Goal: Transaction & Acquisition: Register for event/course

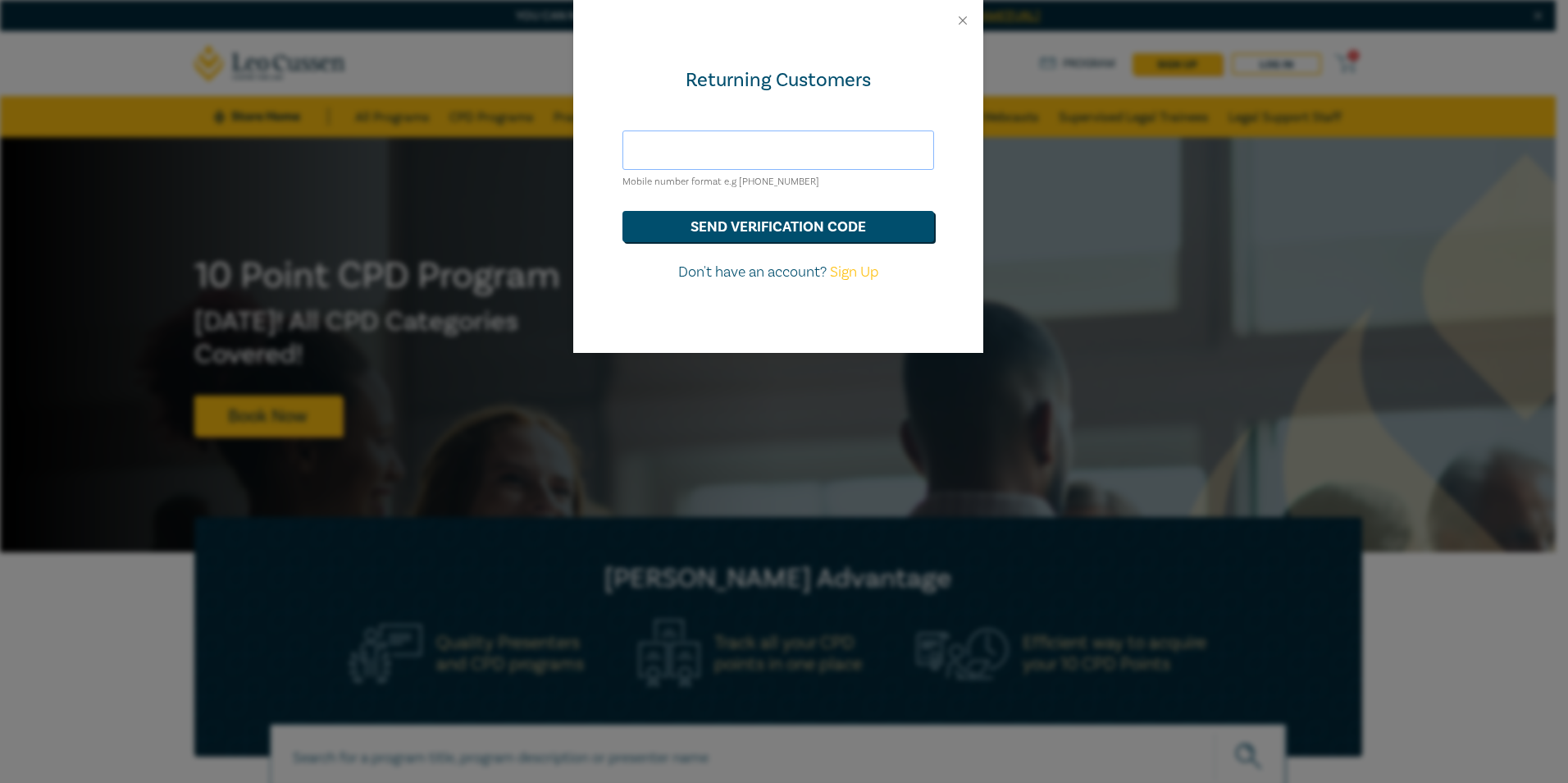
click at [740, 139] on input "text" at bounding box center [778, 150] width 312 height 39
type input "brontewilson80@gmail.com"
drag, startPoint x: 826, startPoint y: 149, endPoint x: 430, endPoint y: 123, distance: 396.9
click at [430, 123] on div "Returning Customers brontewilson80@gmail.com Mobile number format e.g +61 00000…" at bounding box center [784, 392] width 1568 height 783
type input "4"
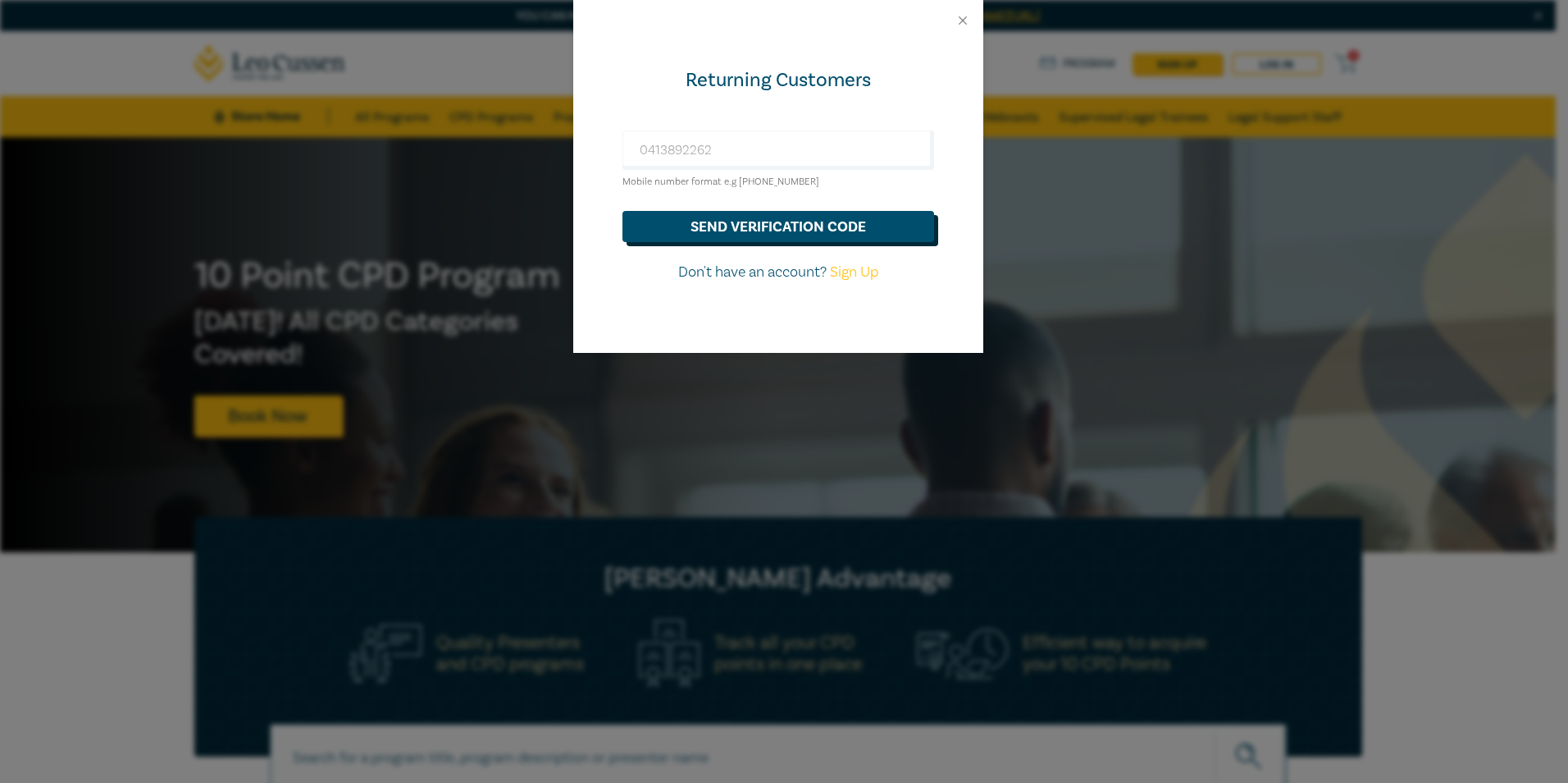
click at [681, 219] on button "send verification code" at bounding box center [778, 227] width 312 height 31
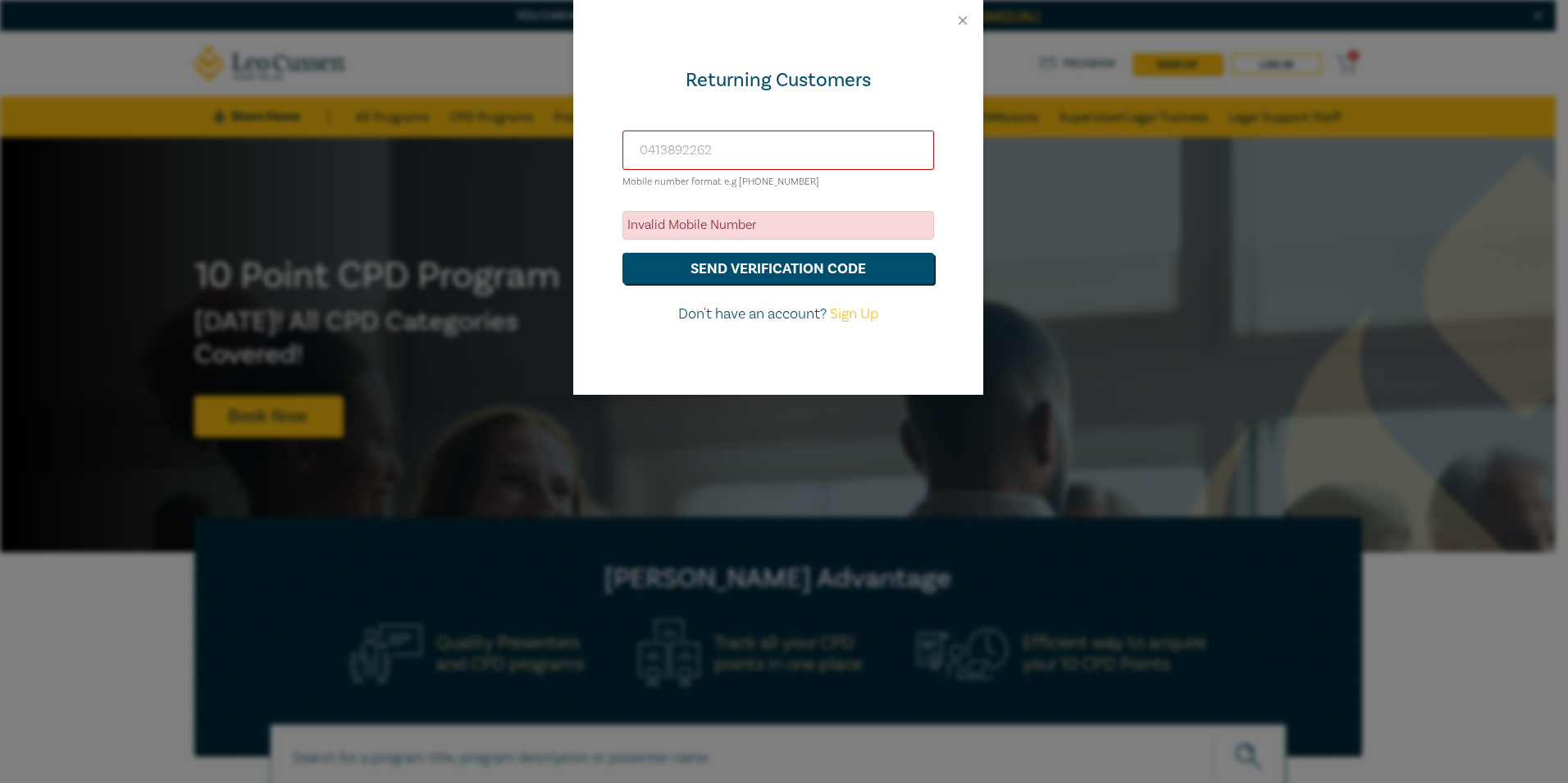
drag, startPoint x: 717, startPoint y: 148, endPoint x: 608, endPoint y: 140, distance: 109.3
click at [608, 140] on div "Returning Customers 0413892262 Mobile number format e.g +61 000000000 Invalid M…" at bounding box center [778, 218] width 410 height 354
click at [644, 154] on input "0413892262" at bounding box center [778, 150] width 312 height 39
click at [872, 198] on form "61413892262 Mobile number format e.g +61 000000000 Invalid Mobile Number send v…" at bounding box center [778, 228] width 312 height 195
click at [758, 271] on button "send verification code" at bounding box center [778, 268] width 312 height 31
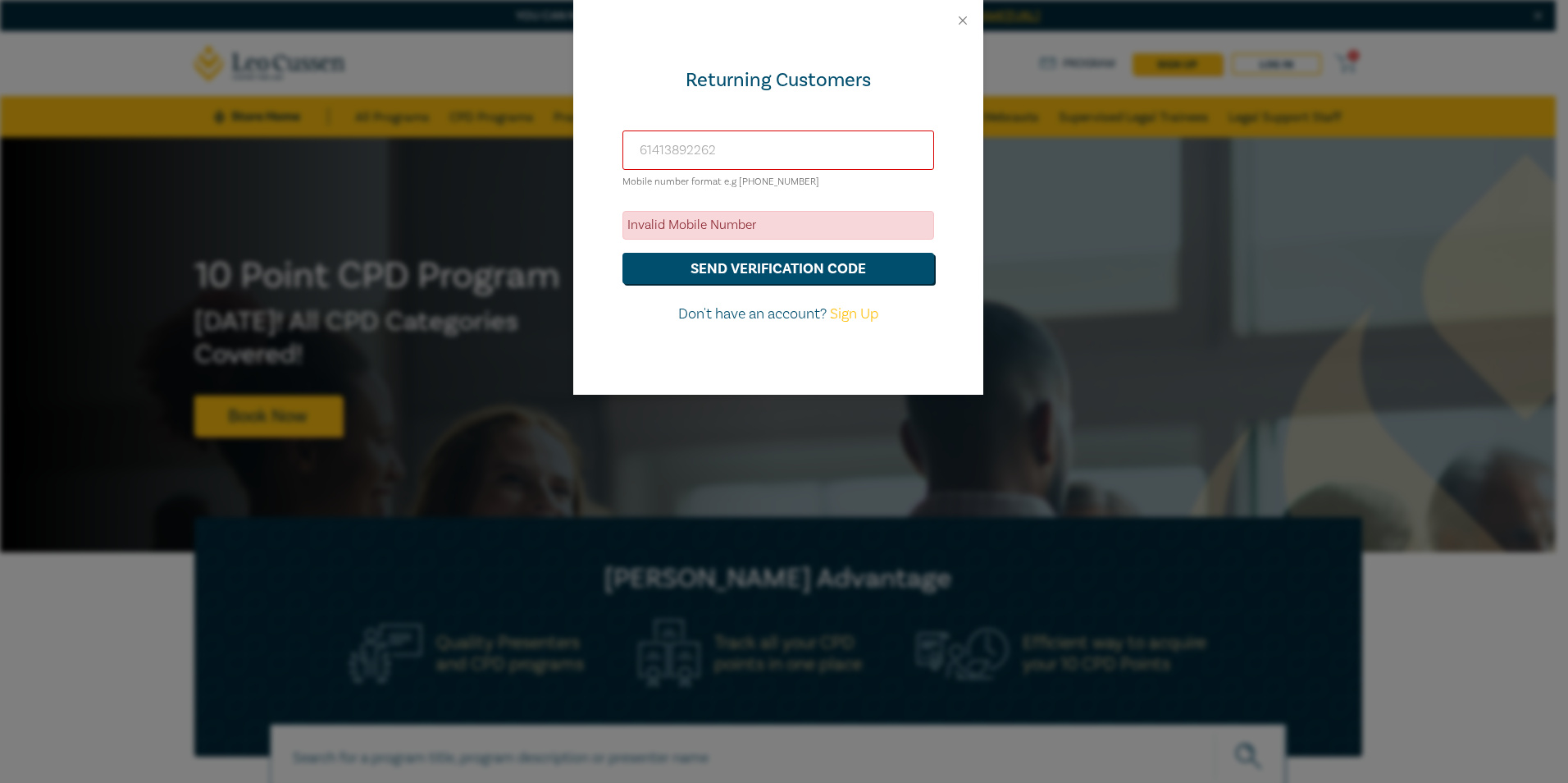
click at [633, 152] on input "61413892262" at bounding box center [778, 150] width 312 height 39
click at [660, 149] on input "+61413892262" at bounding box center [778, 150] width 312 height 39
type input "+61 413892262"
click at [729, 266] on button "send verification code" at bounding box center [778, 268] width 312 height 31
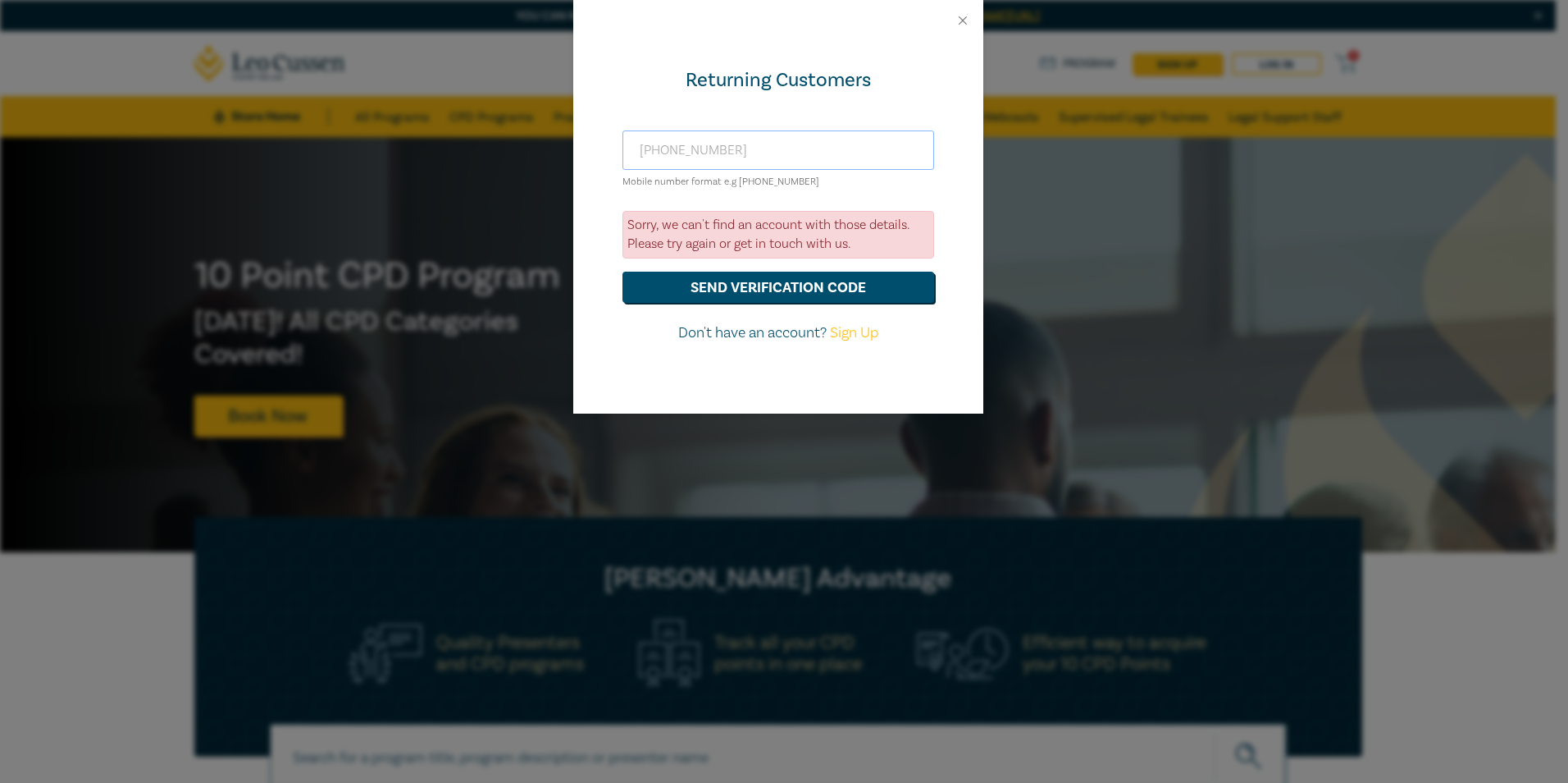
drag, startPoint x: 759, startPoint y: 157, endPoint x: 404, endPoint y: 113, distance: 357.7
click at [404, 113] on div "Returning Customers +61 413892262 Mobile number format e.g +61 000000000 Sorry,…" at bounding box center [784, 392] width 1568 height 783
type input "brontewilson80@gmail.com"
click at [731, 294] on button "send verification code" at bounding box center [778, 287] width 312 height 31
click at [845, 336] on link "Sign Up" at bounding box center [854, 333] width 48 height 19
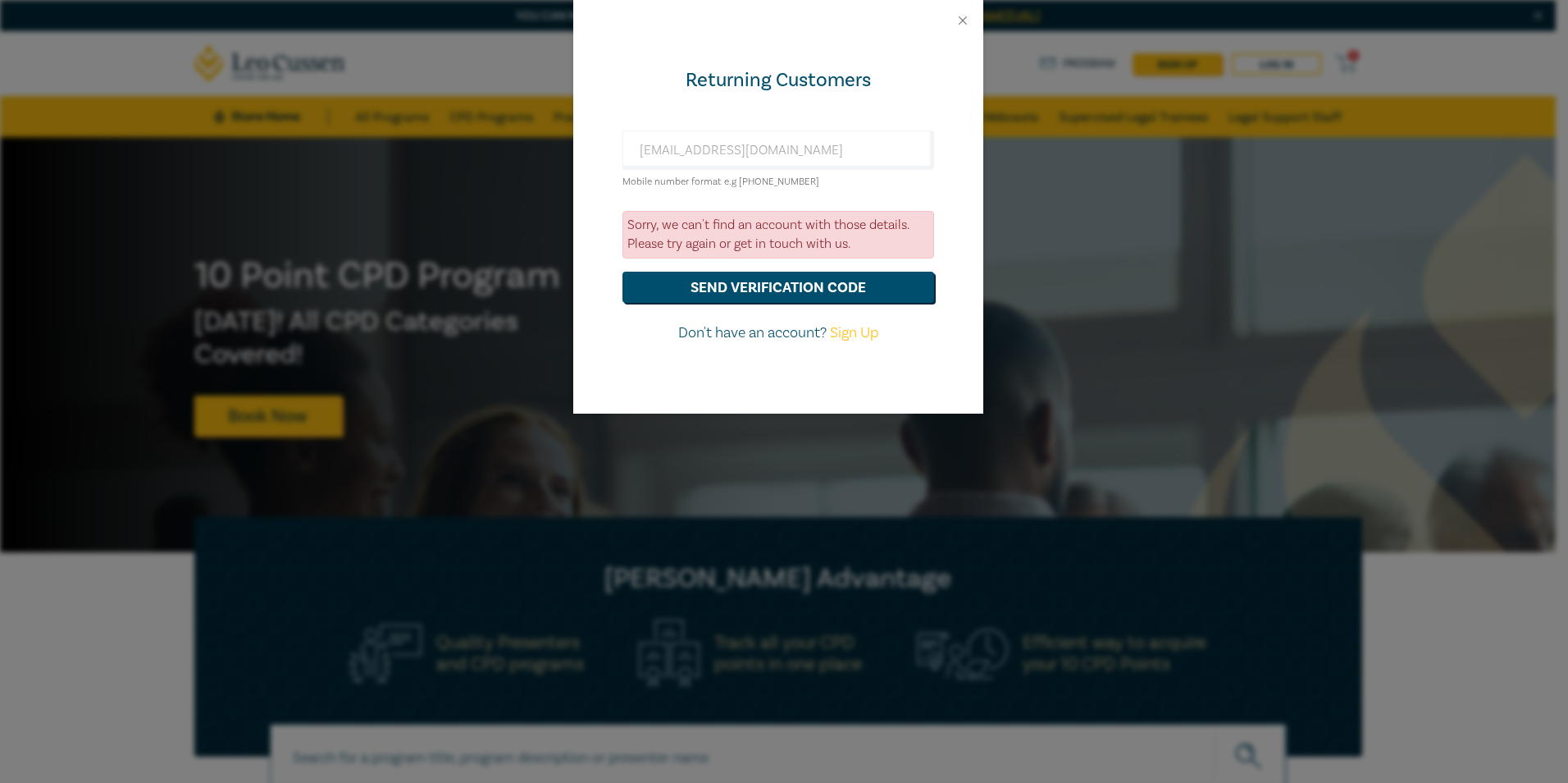
select select "AU"
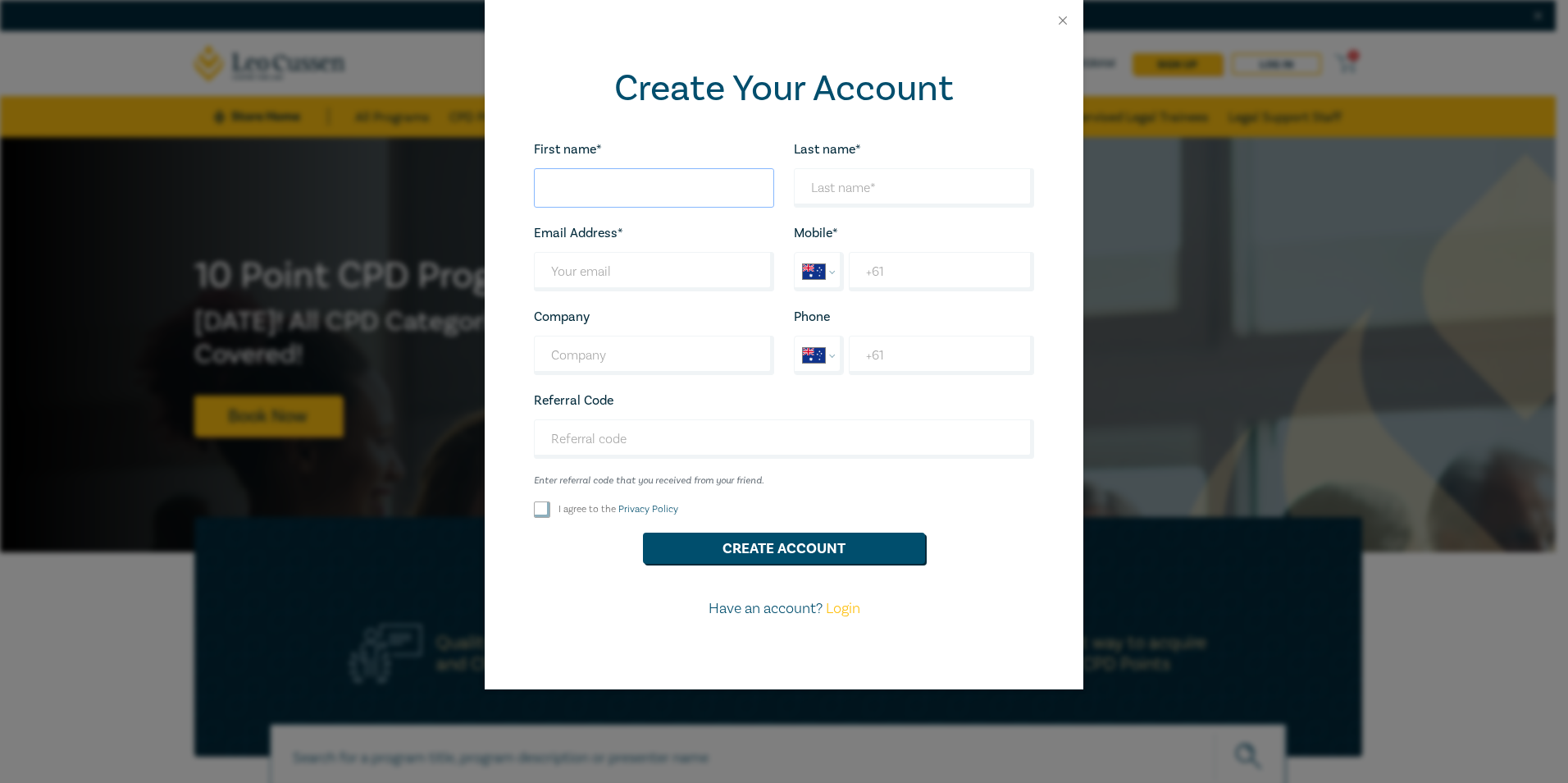
click at [640, 195] on input "First name*" at bounding box center [654, 188] width 240 height 39
click at [654, 452] on input "Referral Code" at bounding box center [784, 439] width 500 height 39
click at [602, 186] on input "First name*" at bounding box center [654, 188] width 240 height 39
type input "Bronte"
type input "Wilson"
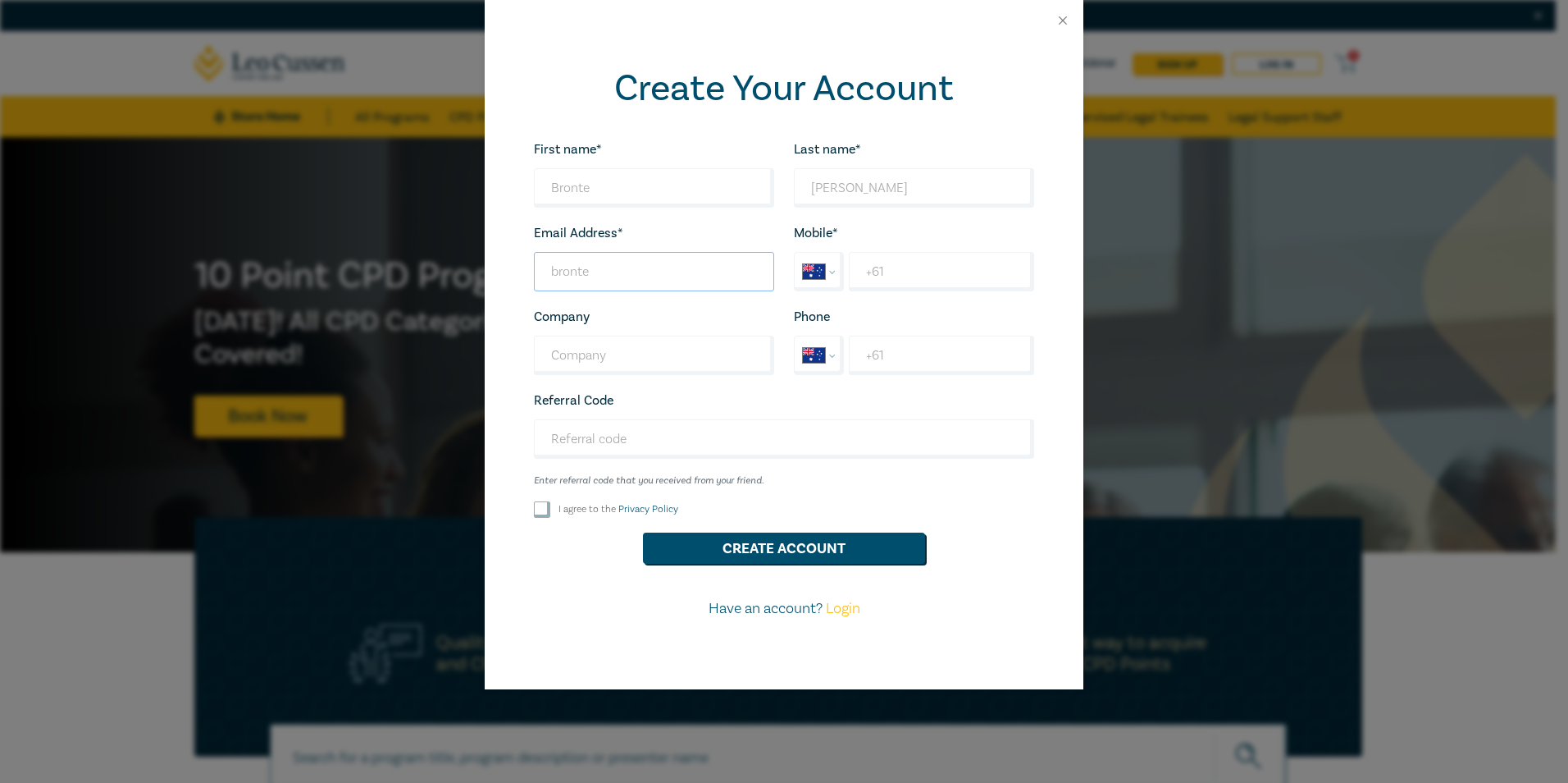
type input "brontewilson80@gmail.com"
click at [879, 281] on input "+61" at bounding box center [941, 271] width 185 height 39
select select "ZZ"
type input "1"
click at [885, 278] on input "1" at bounding box center [941, 271] width 185 height 39
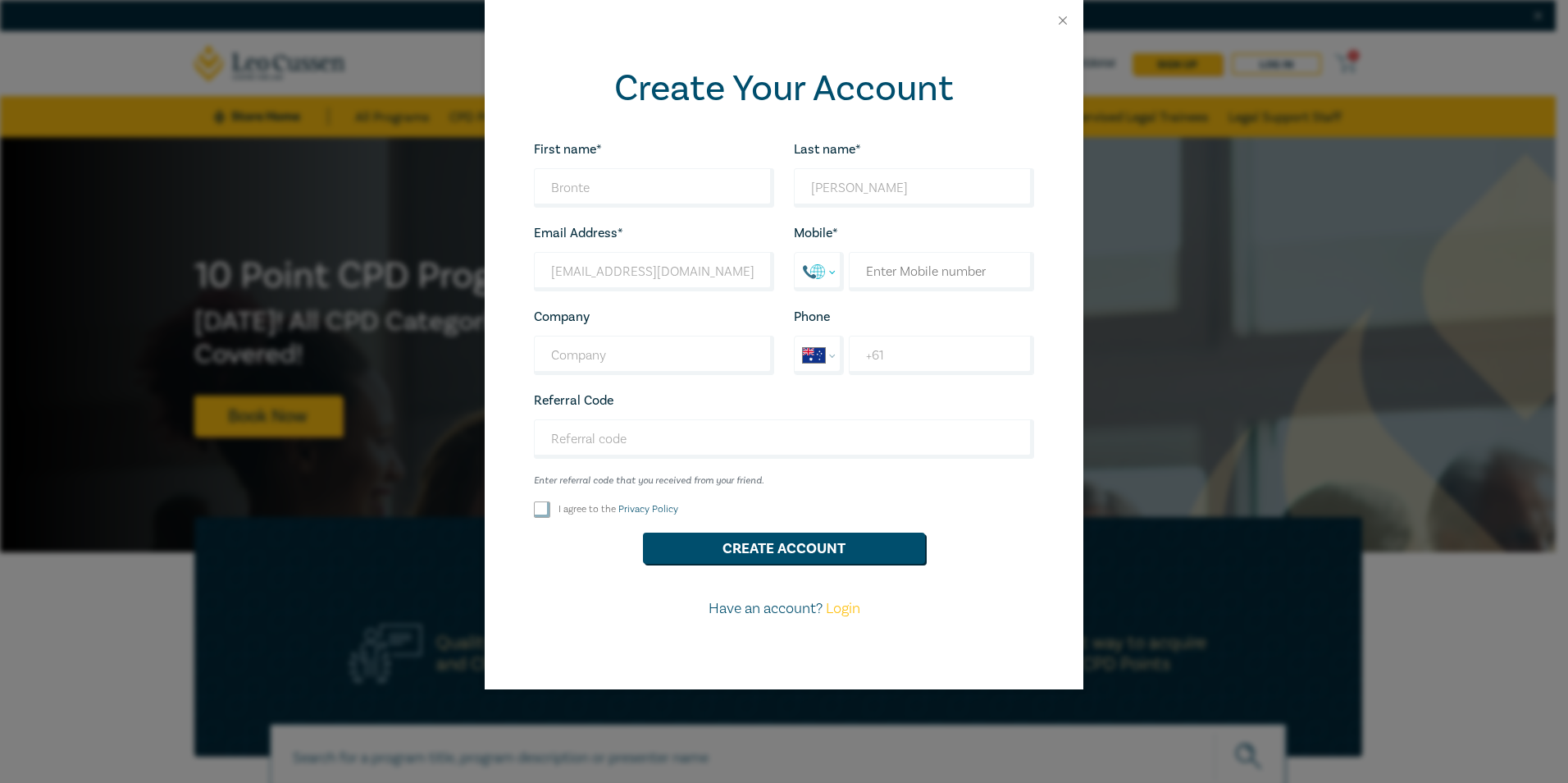
click at [833, 271] on select "International Afghanistan Åland Islands Albania Algeria American Samoa Andorra …" at bounding box center [819, 271] width 48 height 38
select select "AU"
click at [795, 254] on select "International Afghanistan Åland Islands Albania Algeria American Samoa Andorra …" at bounding box center [819, 271] width 48 height 38
type input "+61 413 892 262"
click at [632, 370] on input "Company" at bounding box center [654, 355] width 240 height 39
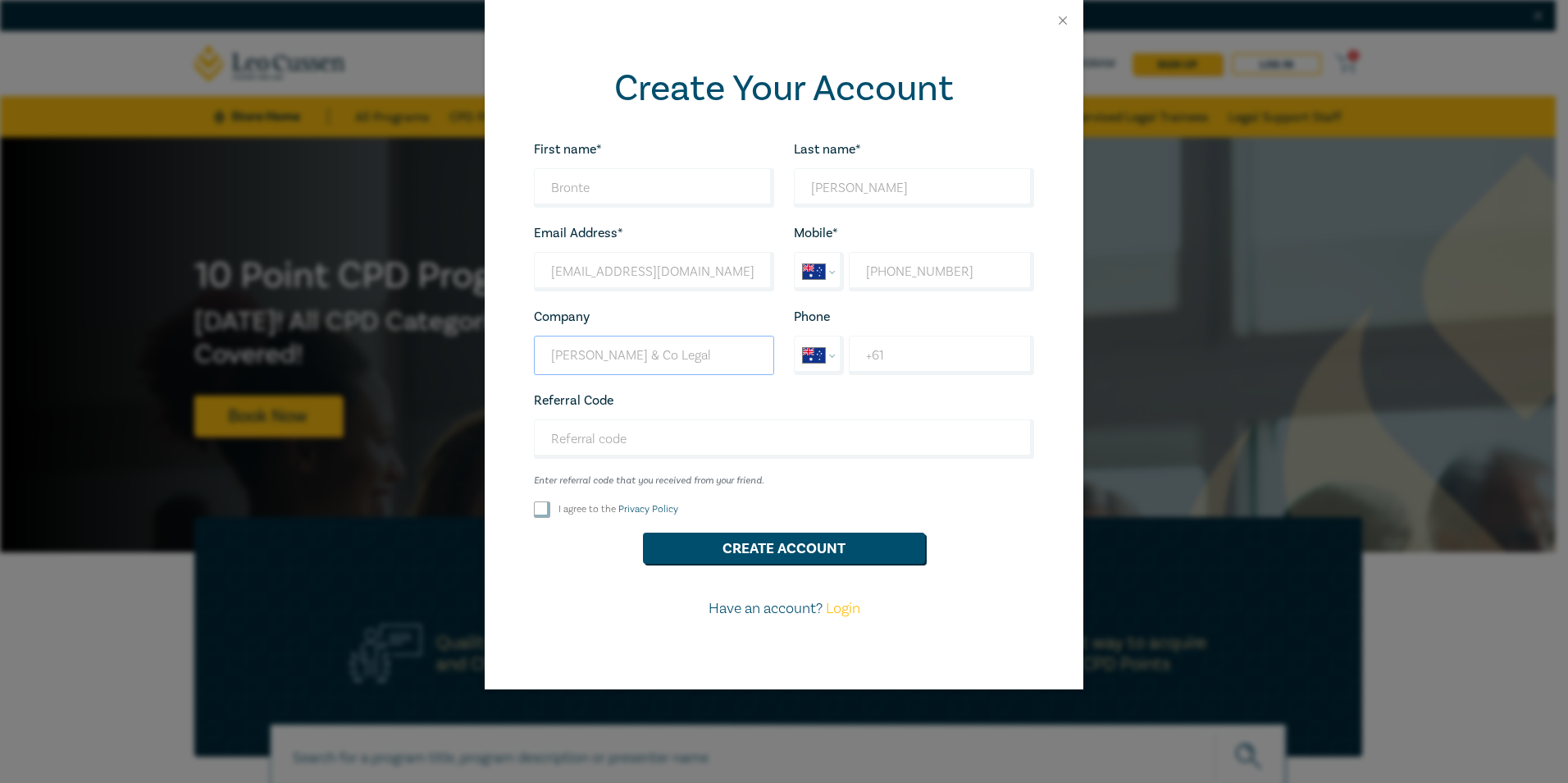
type input "Mulcahy & Co Legal"
click at [966, 369] on input "+61" at bounding box center [941, 355] width 185 height 39
type input "+6"
select select "ZZ"
type input "+0353307220"
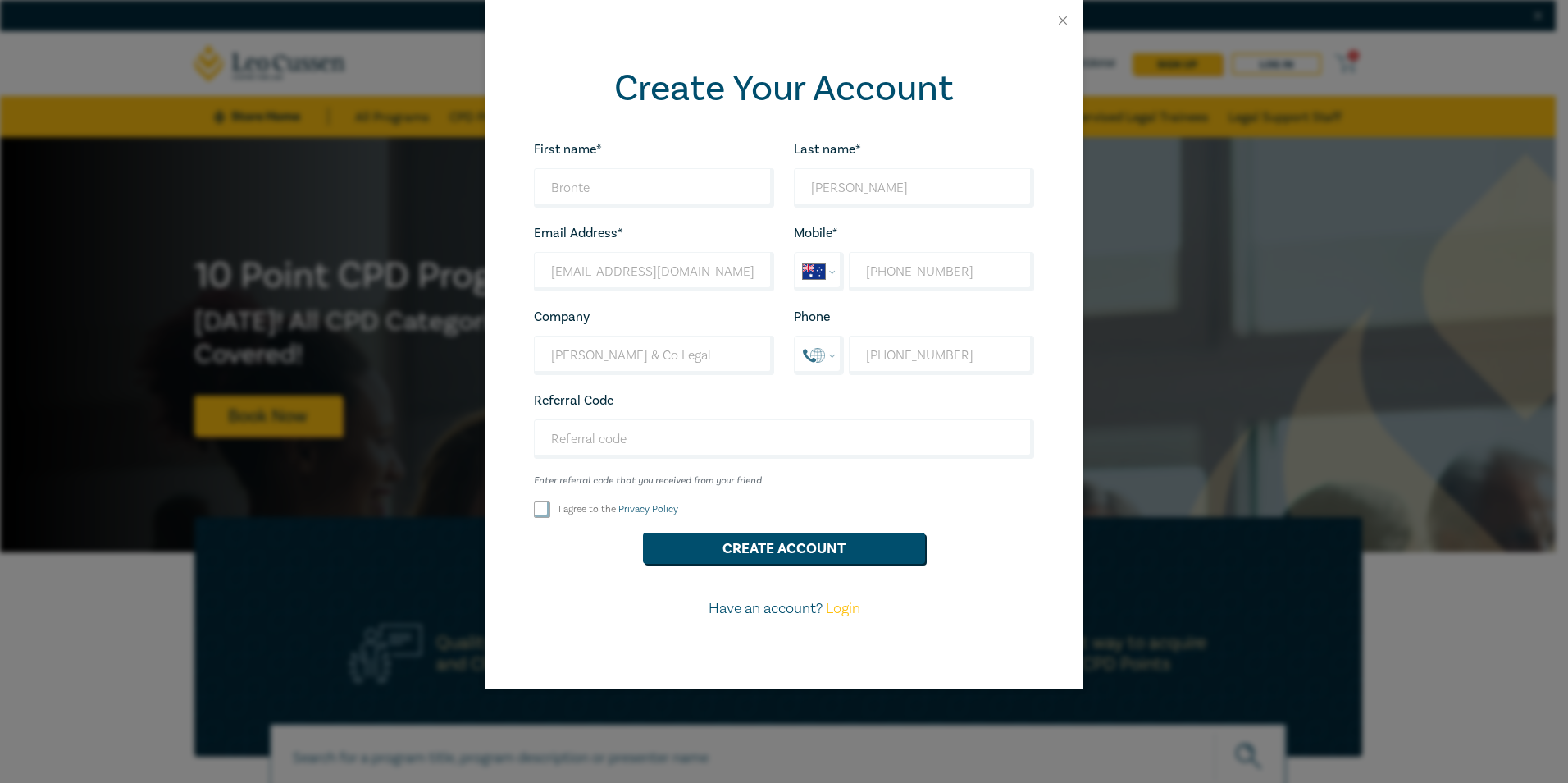
click at [979, 395] on div "Referral Code Enter referral code that you received from your friend. Looks goo…" at bounding box center [784, 438] width 520 height 97
drag, startPoint x: 954, startPoint y: 361, endPoint x: 838, endPoint y: 358, distance: 116.0
click at [838, 358] on div "International Afghanistan Åland Islands Albania Algeria American Samoa Andorra …" at bounding box center [914, 355] width 240 height 39
click at [833, 355] on select "International Afghanistan Åland Islands Albania Algeria American Samoa Andorra …" at bounding box center [819, 355] width 48 height 38
select select "AU"
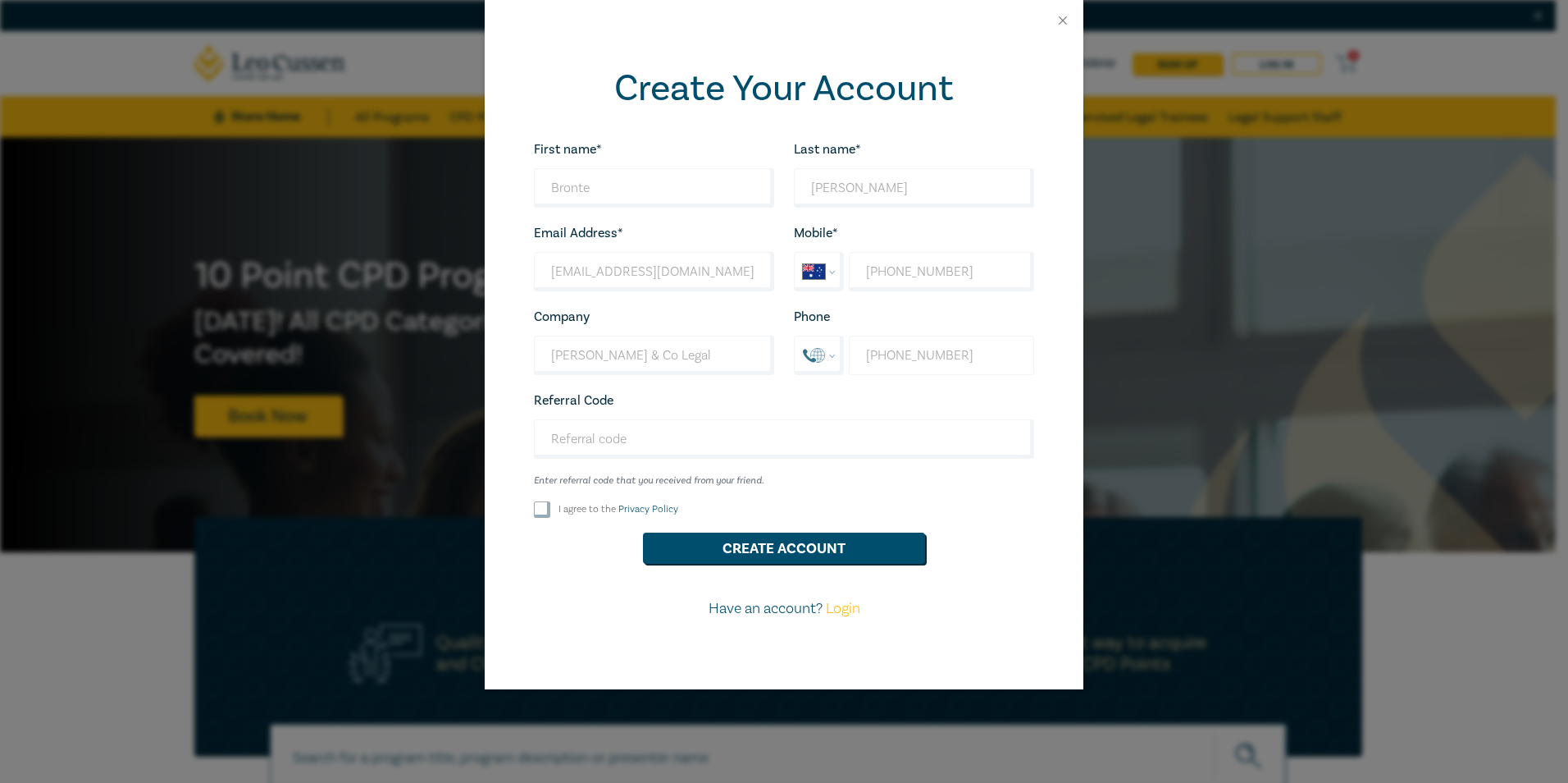
click at [795, 339] on select "International Afghanistan Åland Islands Albania Algeria American Samoa Andorra …" at bounding box center [819, 355] width 48 height 38
type input "+61 3 5330 7220"
click at [546, 514] on input "I agree to the Privacy Policy" at bounding box center [542, 509] width 16 height 16
checkbox input "true"
click at [812, 557] on button "Create Account" at bounding box center [784, 548] width 282 height 31
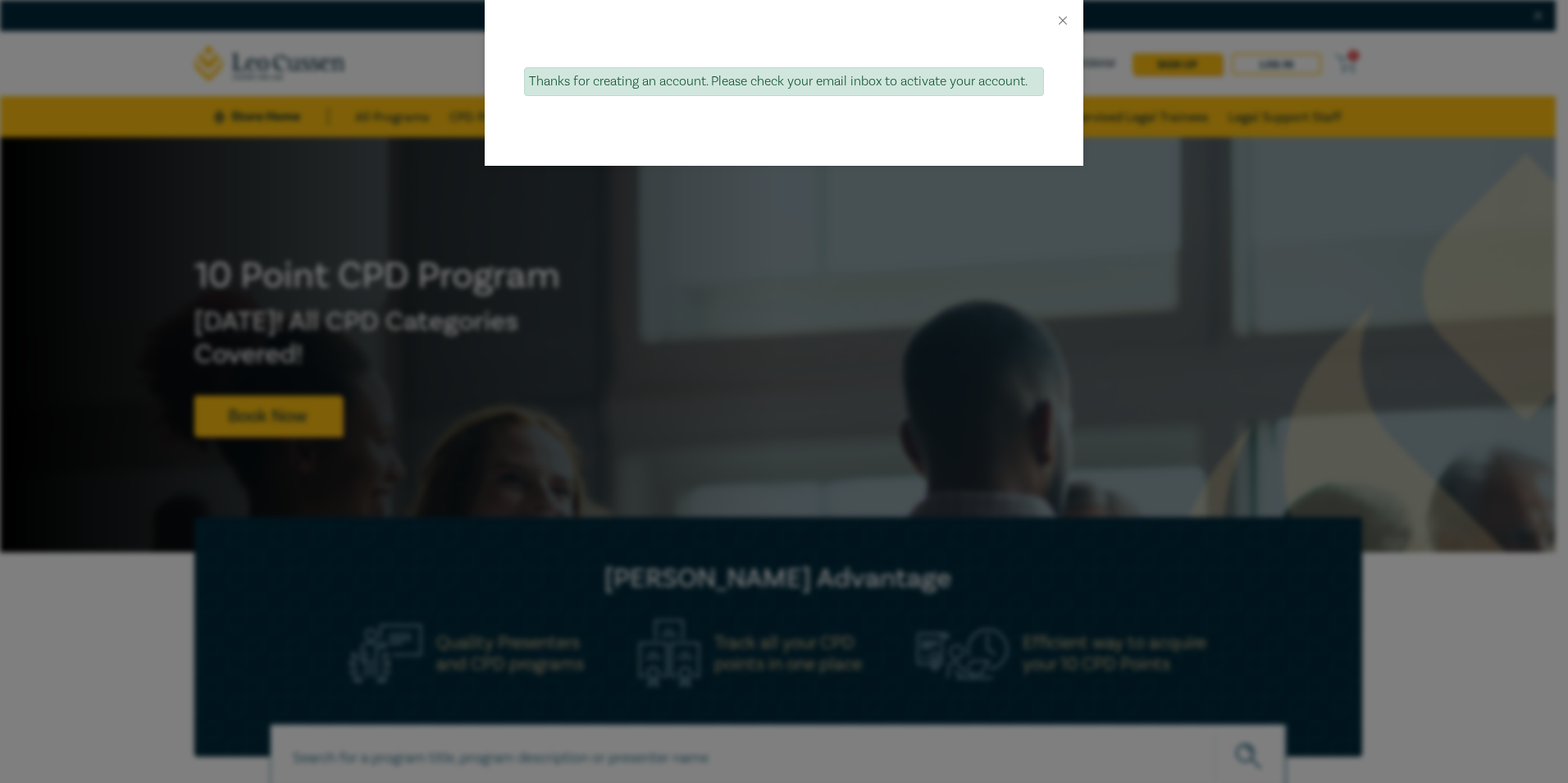
click at [1055, 19] on div at bounding box center [784, 21] width 599 height 41
click at [1059, 20] on button "Close" at bounding box center [1062, 20] width 15 height 15
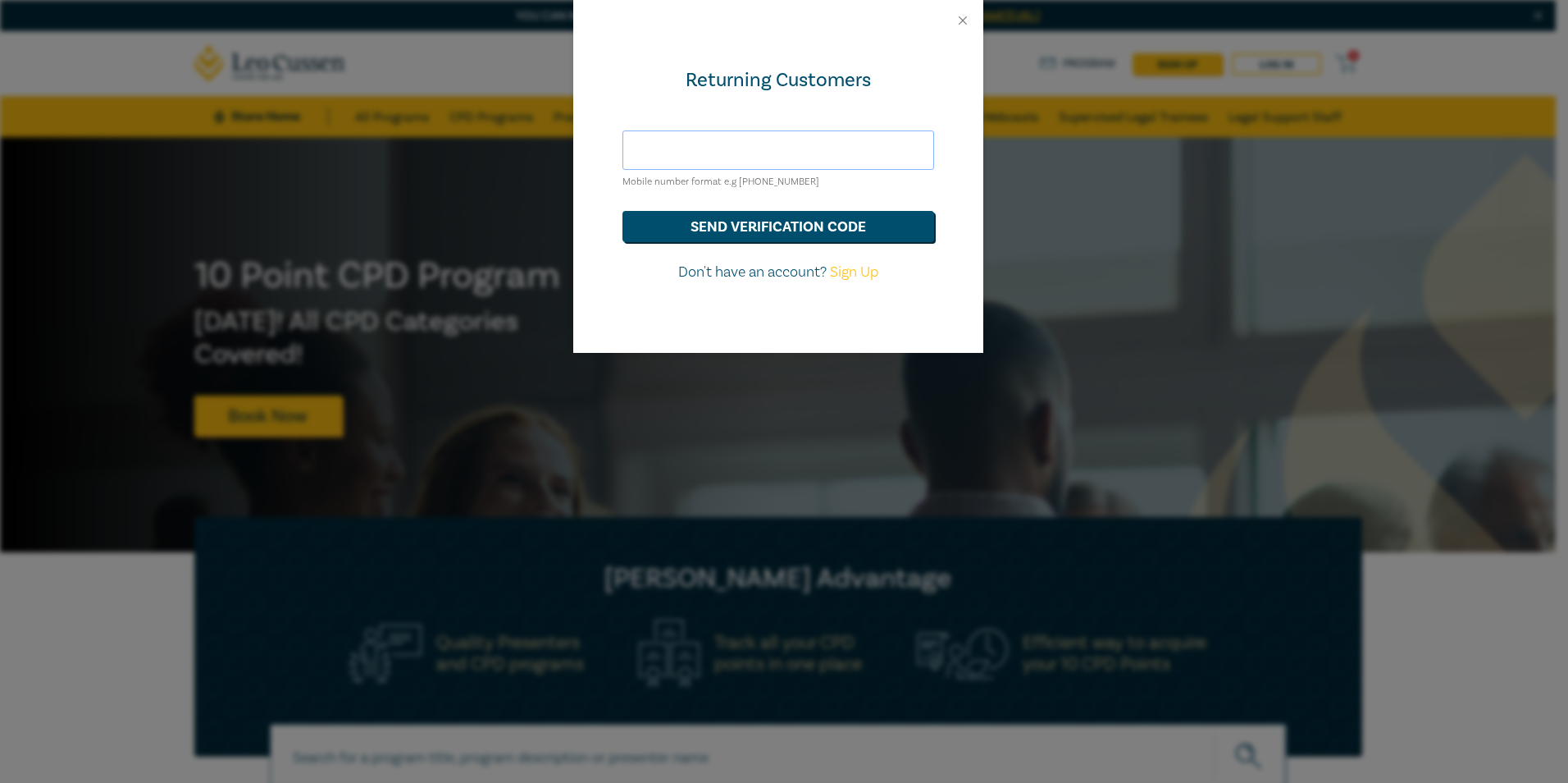
click at [778, 147] on input "text" at bounding box center [778, 150] width 312 height 39
type input "+61 413892262"
click at [777, 230] on button "send verification code" at bounding box center [778, 227] width 312 height 31
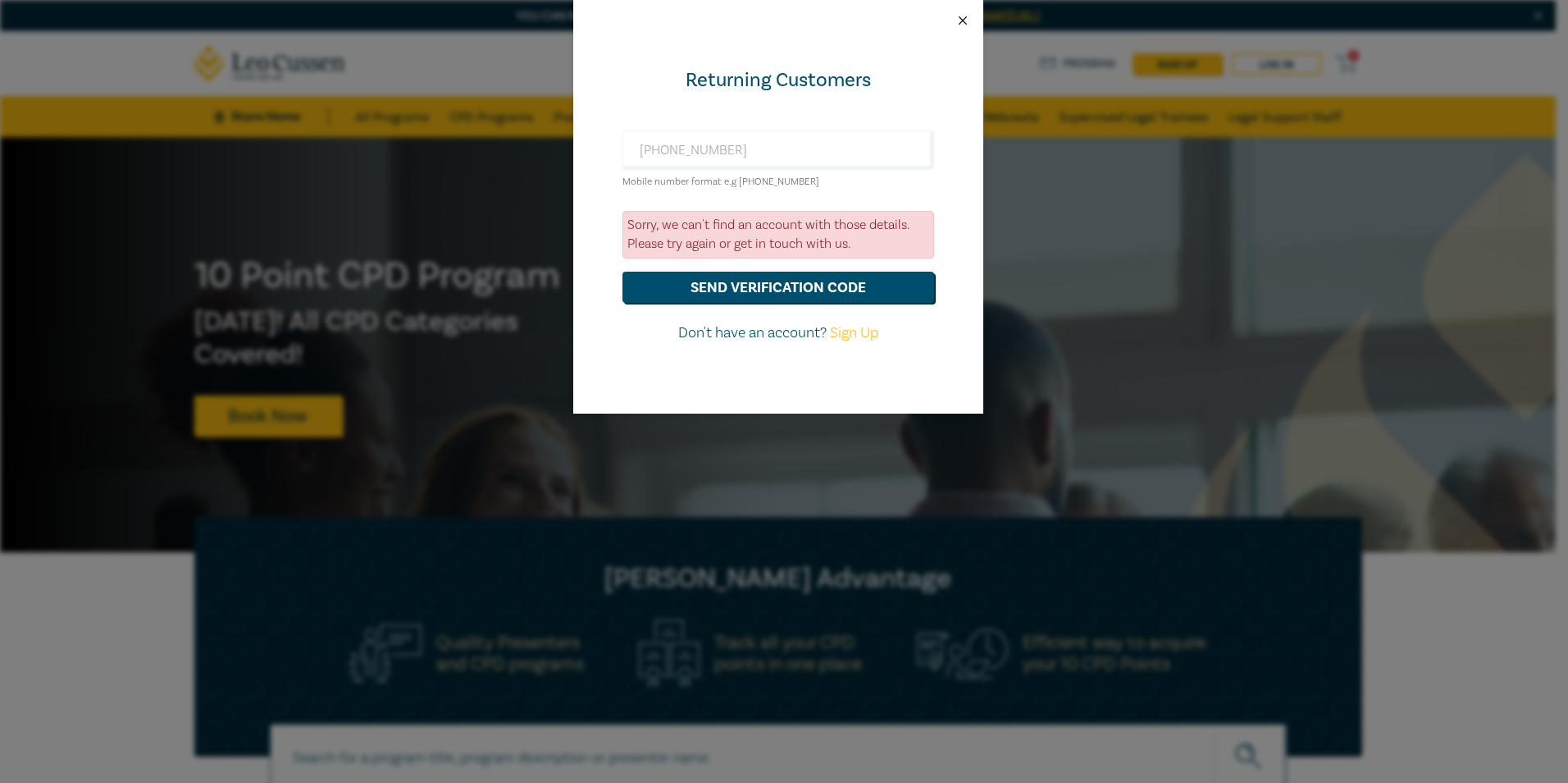
click at [965, 15] on button "Close" at bounding box center [962, 20] width 15 height 15
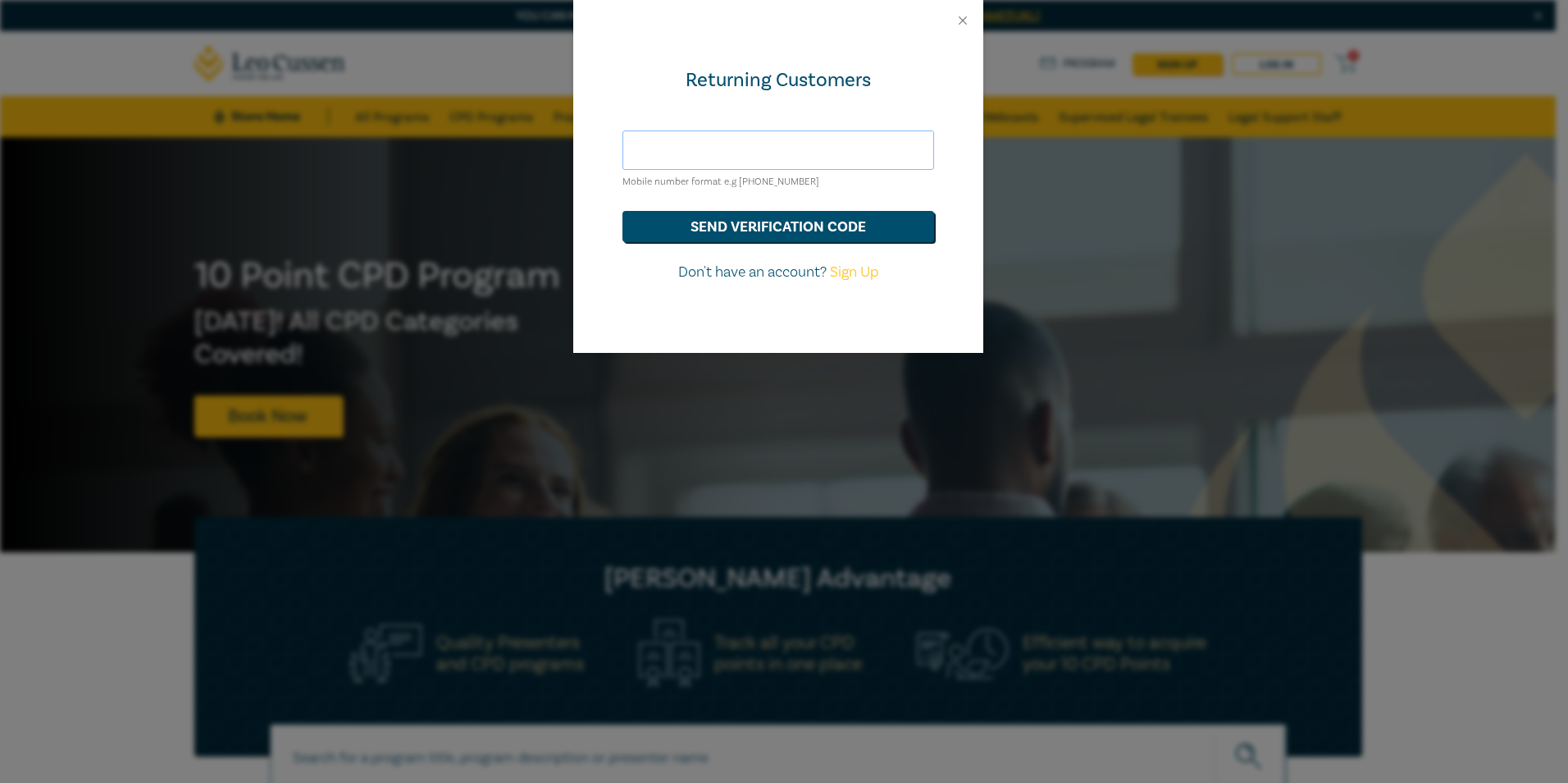
click at [727, 159] on input "text" at bounding box center [778, 150] width 312 height 39
type input "+61 413892262"
click at [744, 236] on button "send verification code" at bounding box center [778, 227] width 312 height 31
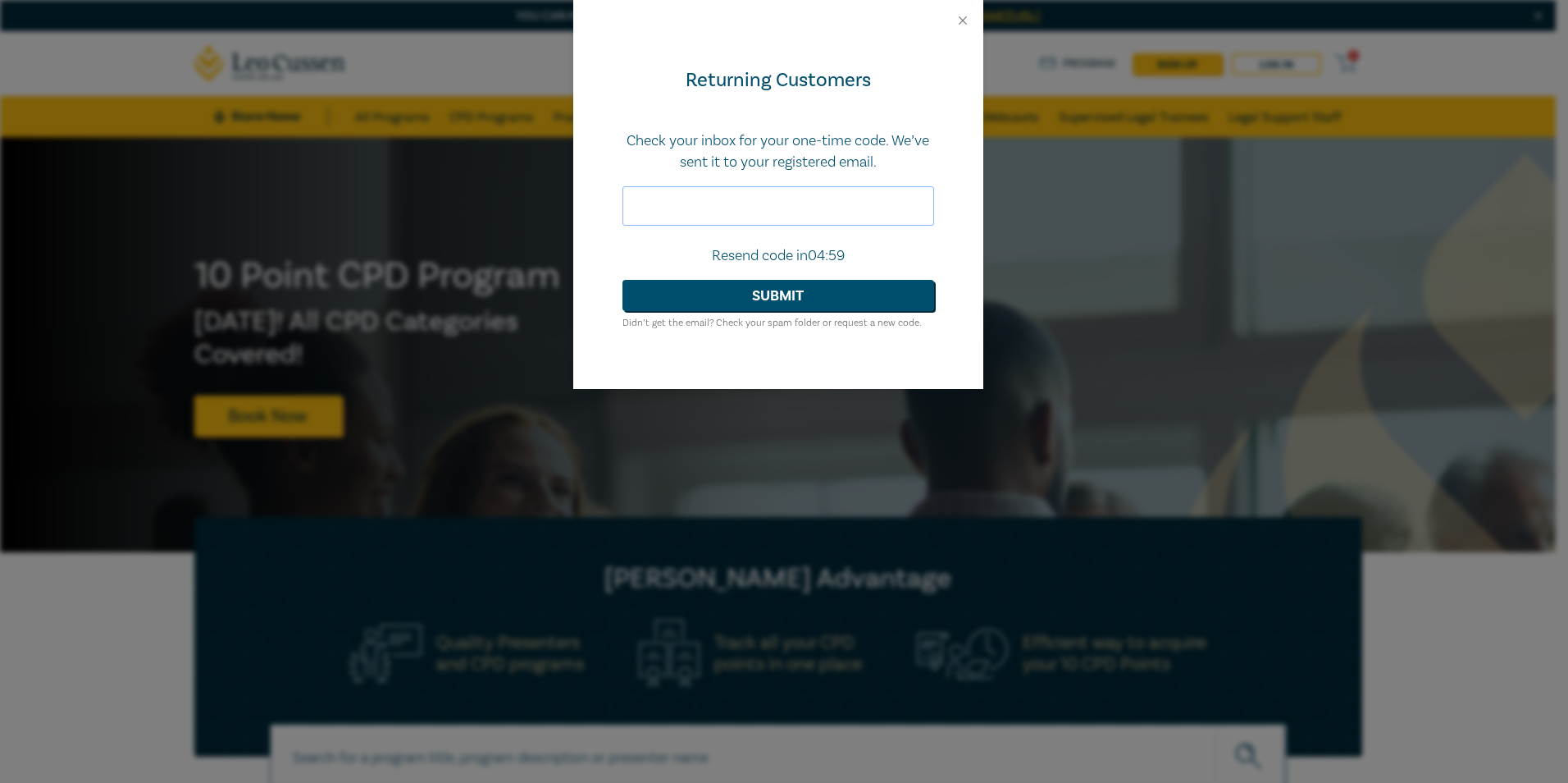
click at [697, 206] on input "text" at bounding box center [778, 206] width 312 height 39
type input "021153"
click at [784, 288] on button "Submit" at bounding box center [778, 295] width 312 height 31
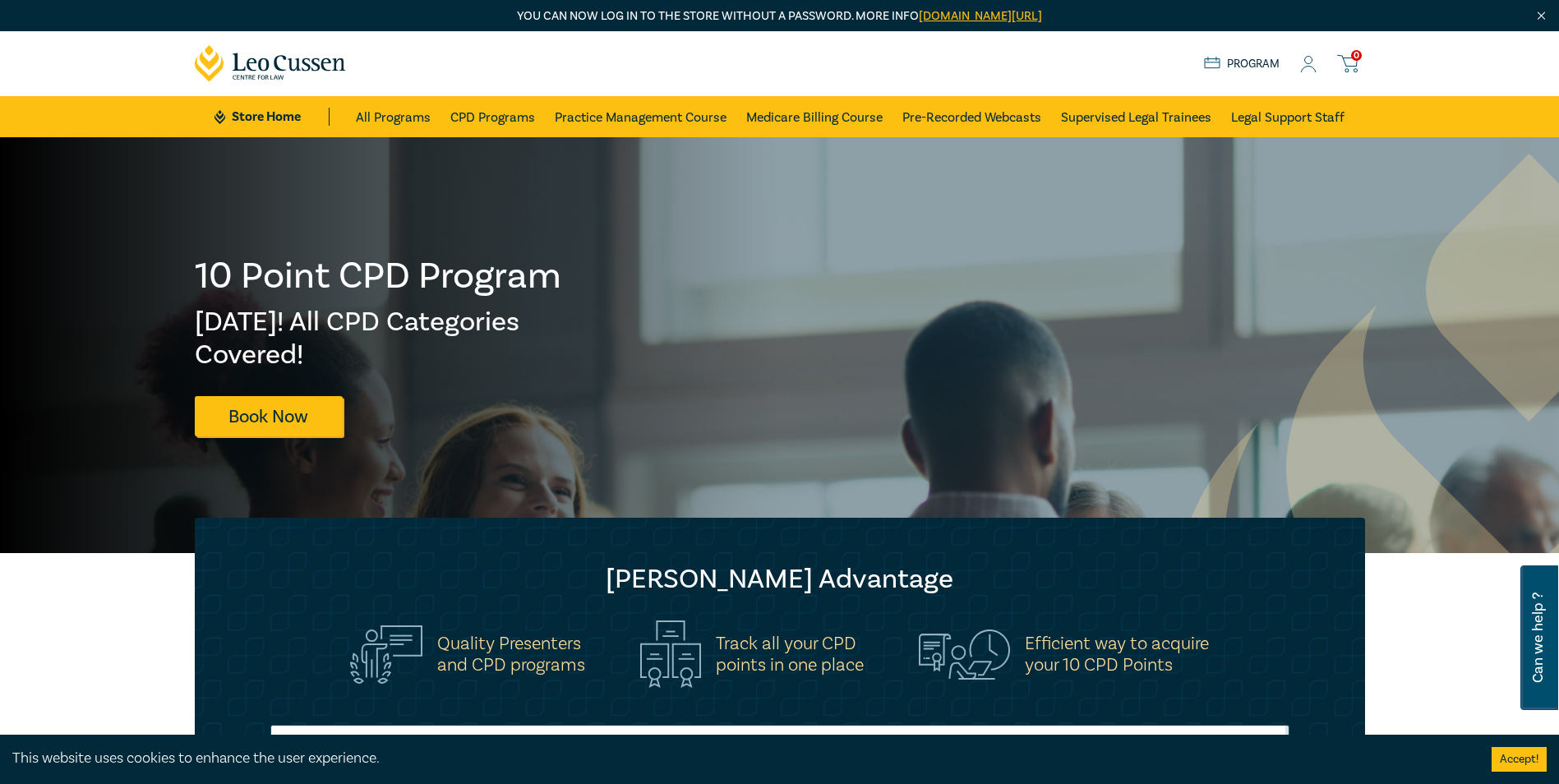
click at [1262, 55] on link "Program" at bounding box center [1242, 64] width 77 height 18
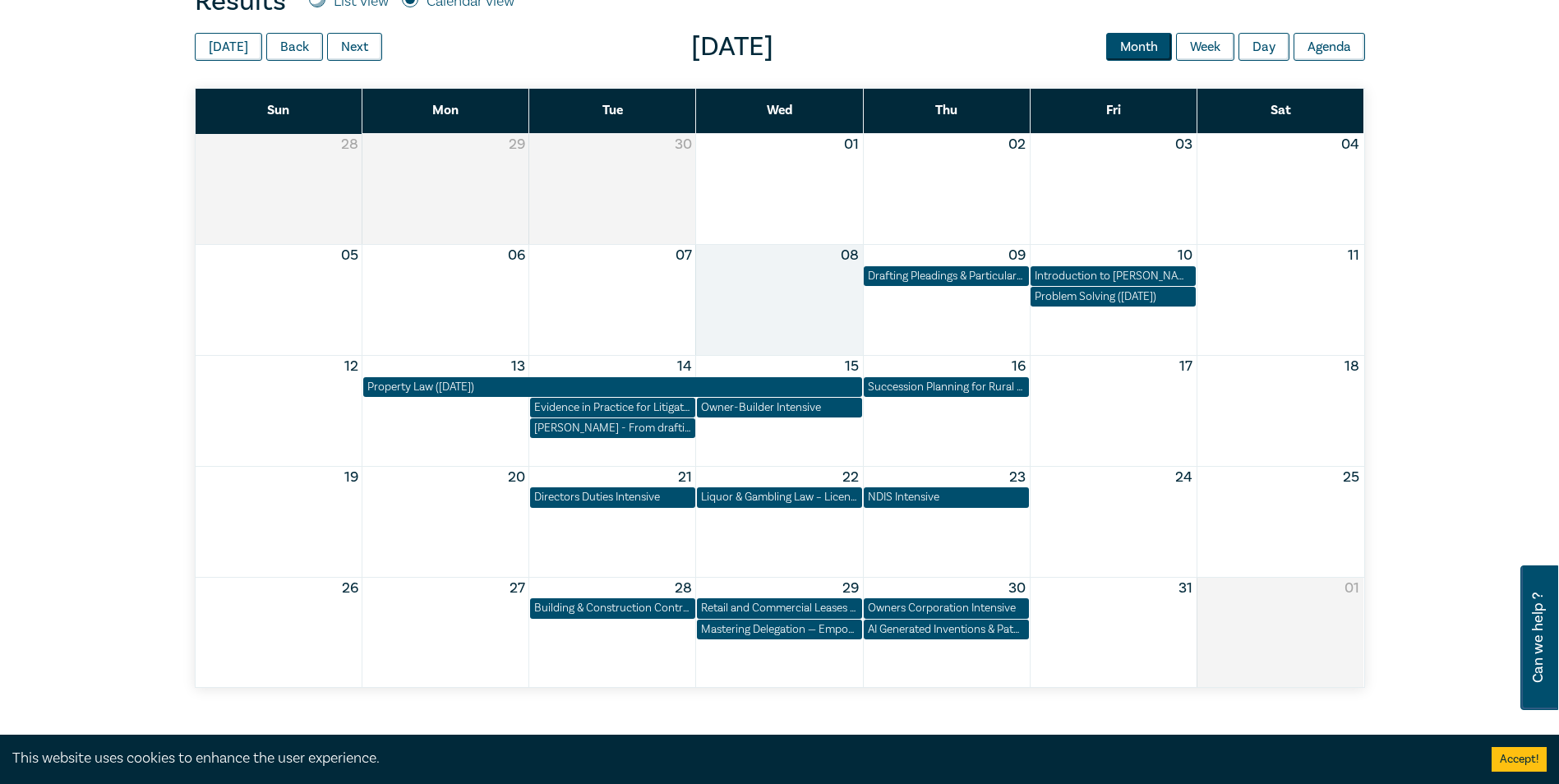
scroll to position [739, 0]
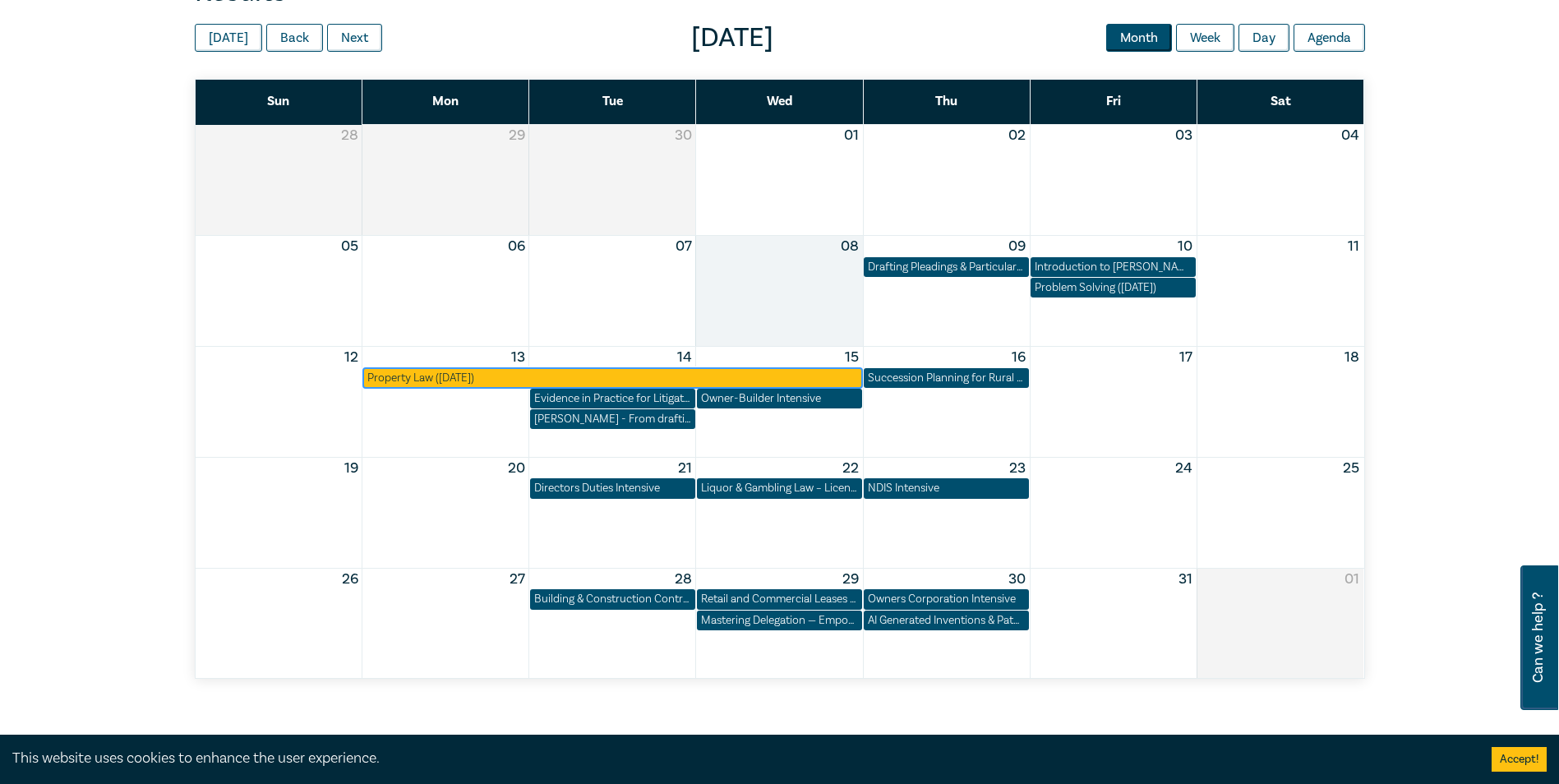
click at [474, 380] on div "Property Law ([DATE])" at bounding box center [612, 377] width 491 height 16
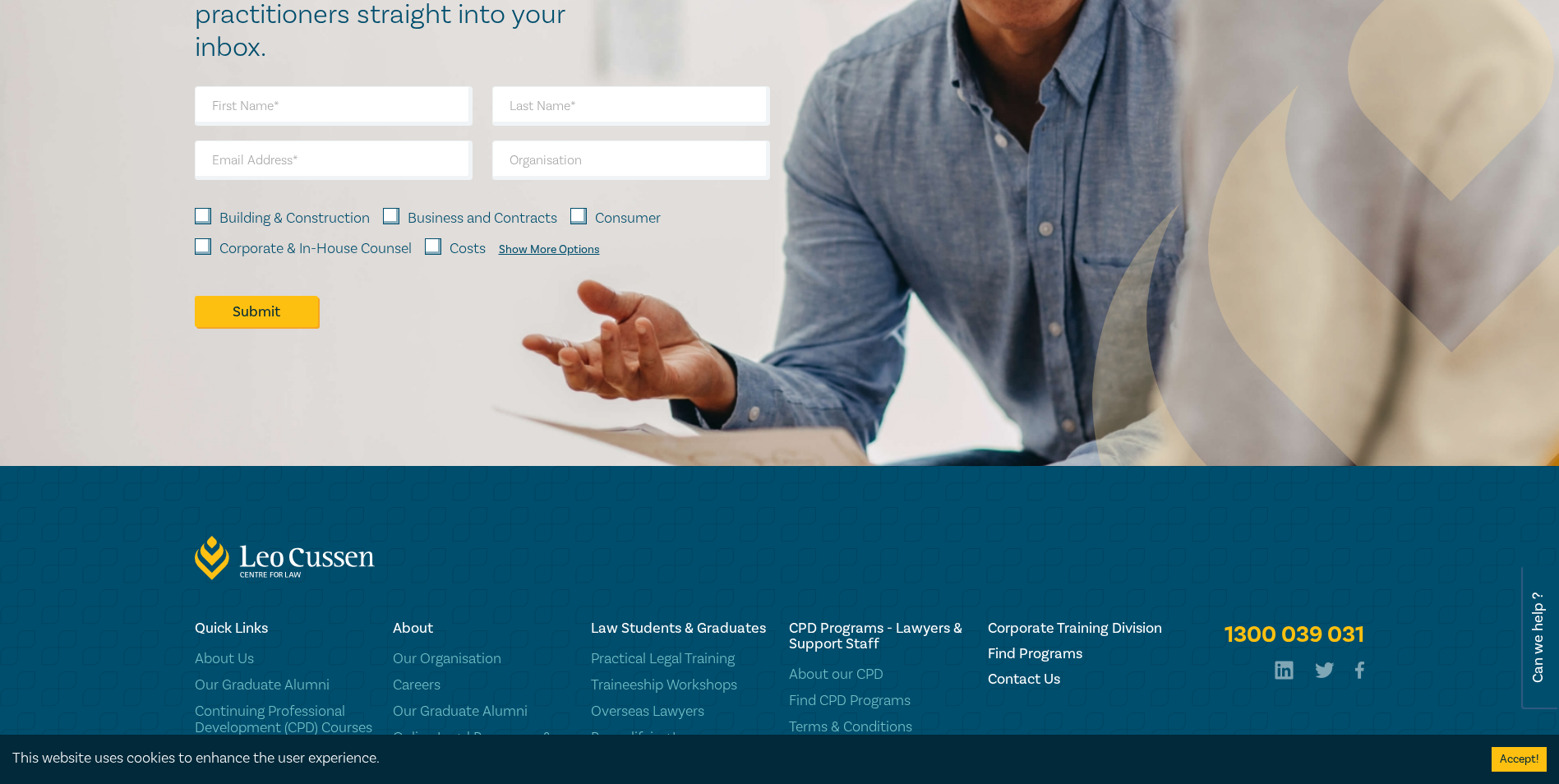
scroll to position [1459, 0]
